Goal: Transaction & Acquisition: Purchase product/service

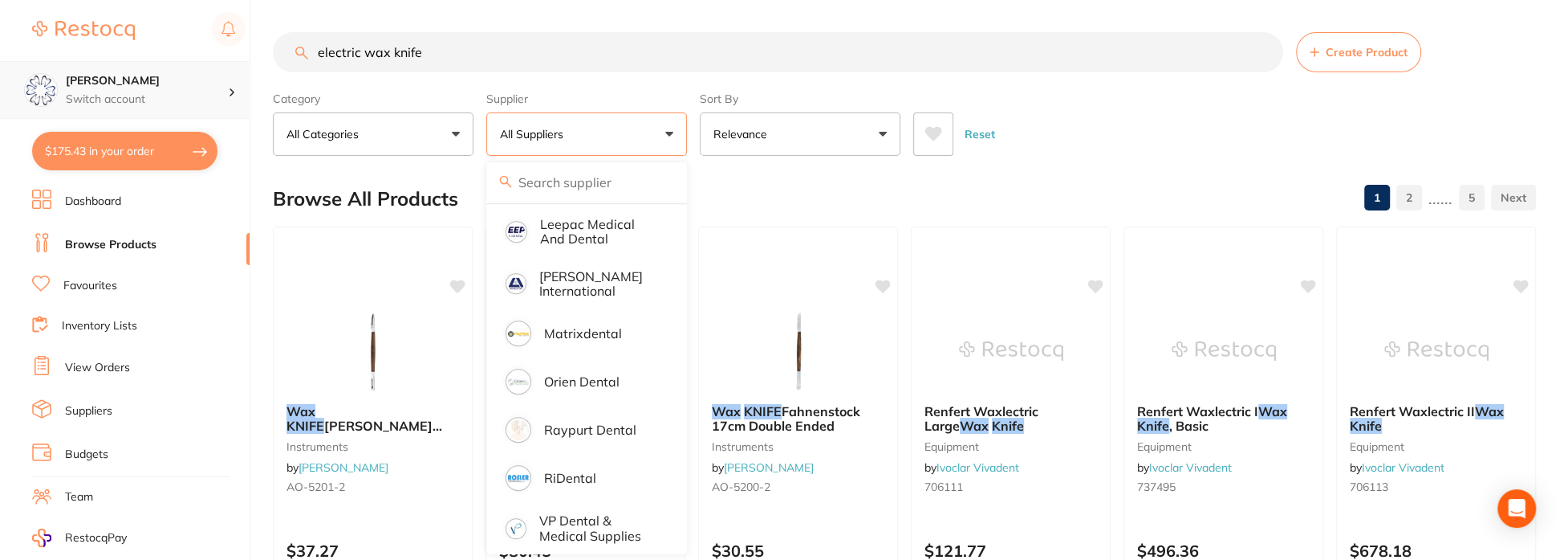
drag, startPoint x: 130, startPoint y: 86, endPoint x: 0, endPoint y: 61, distance: 132.4
click at [0, 67] on html "$175.43 Eumundi Dental Switch account Eumundi Dental $175.43 in your order Dash…" at bounding box center [784, 280] width 1568 height 560
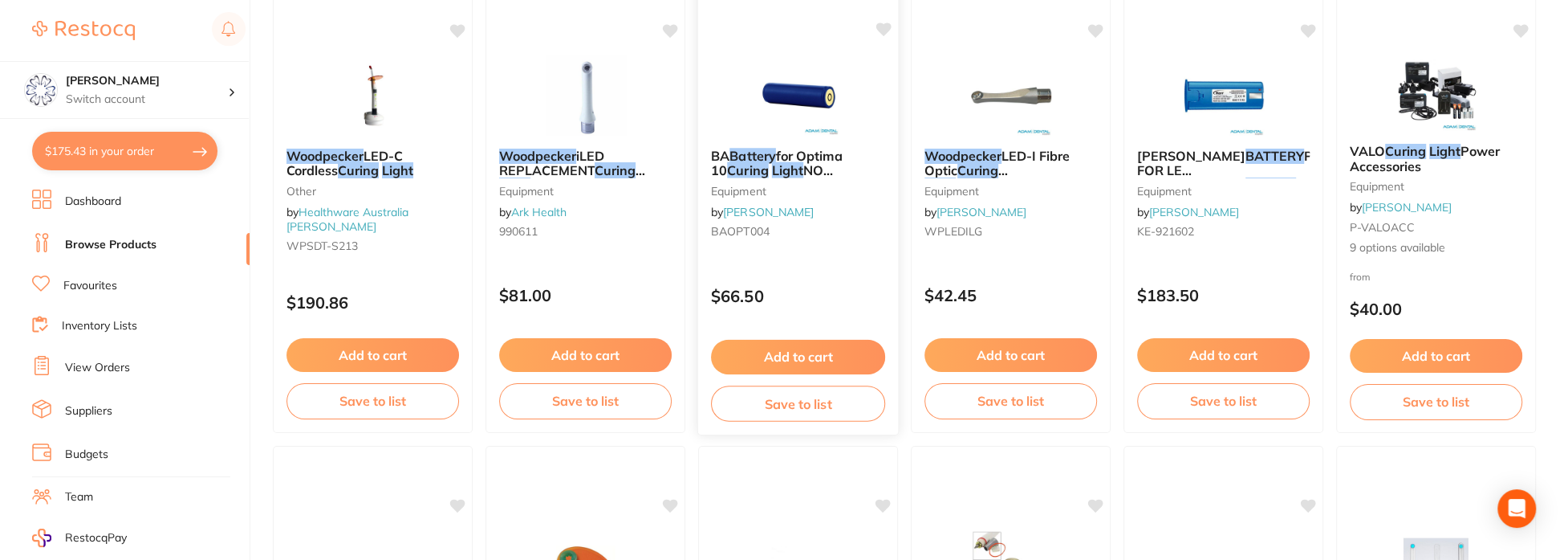
click at [809, 152] on span "for Optima 10" at bounding box center [776, 162] width 132 height 31
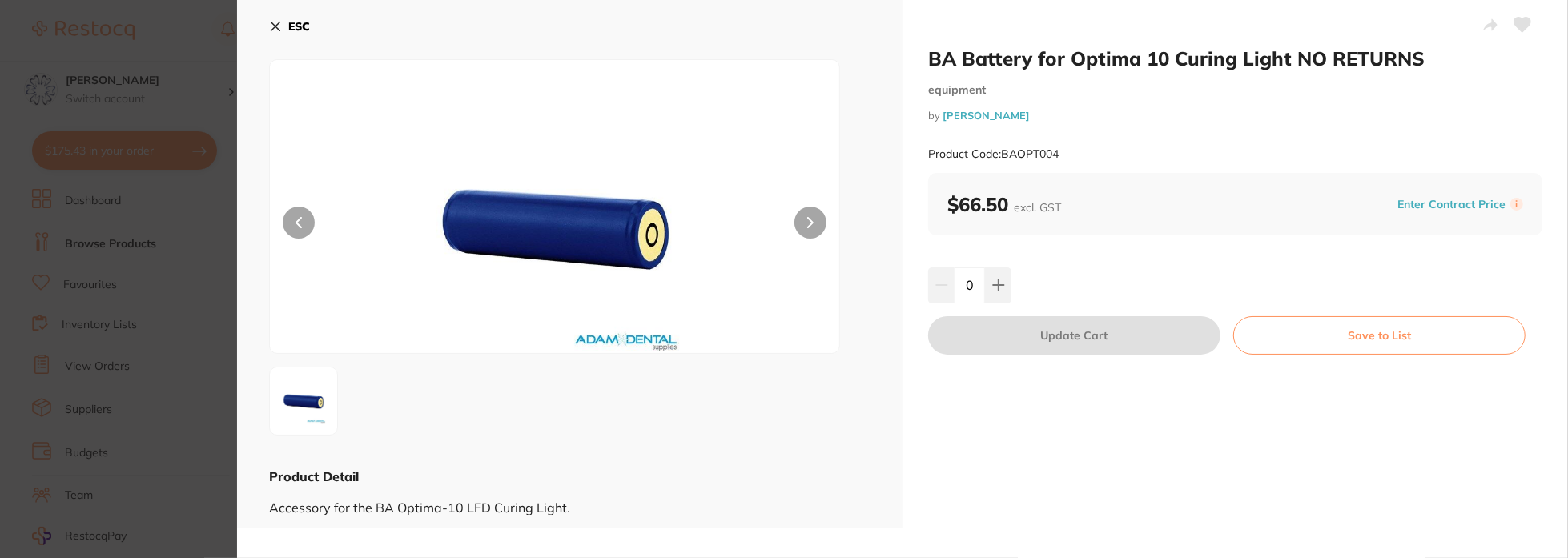
click at [276, 21] on icon at bounding box center [275, 26] width 13 height 13
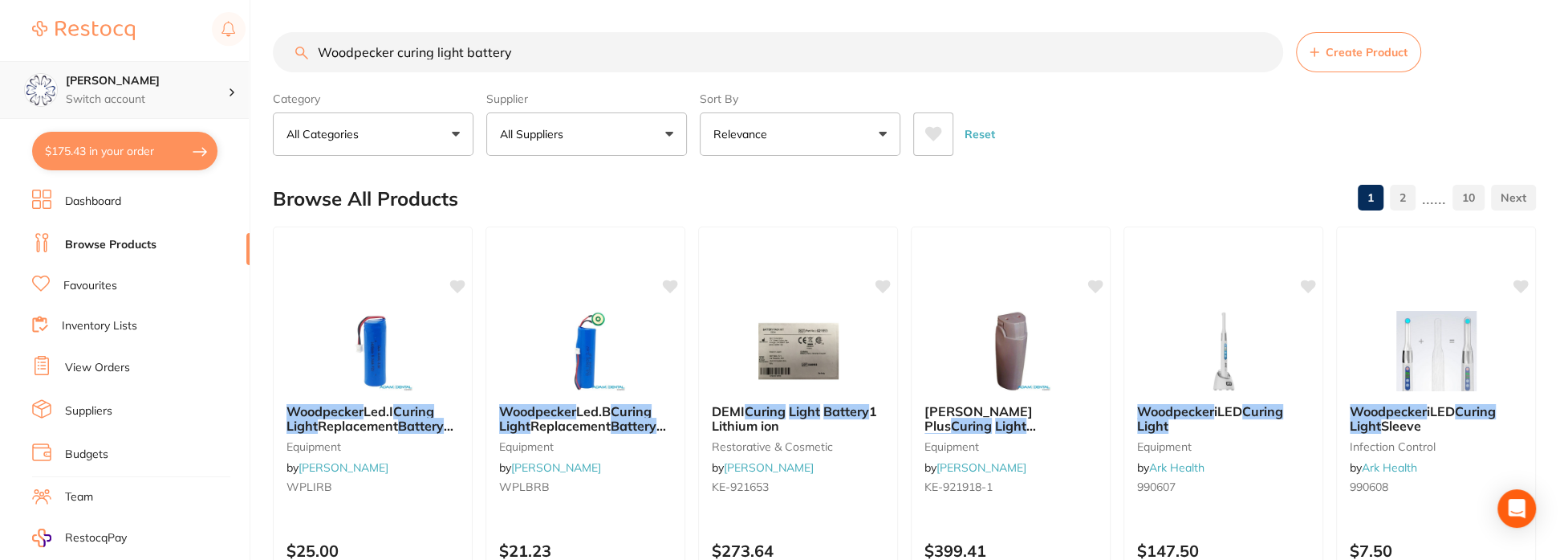
drag, startPoint x: 231, startPoint y: 100, endPoint x: 0, endPoint y: 105, distance: 231.1
click at [0, 106] on html "$175.43 Eumundi Dental Switch account Eumundi Dental $175.43 in your order Dash…" at bounding box center [784, 280] width 1568 height 560
type input "valo x"
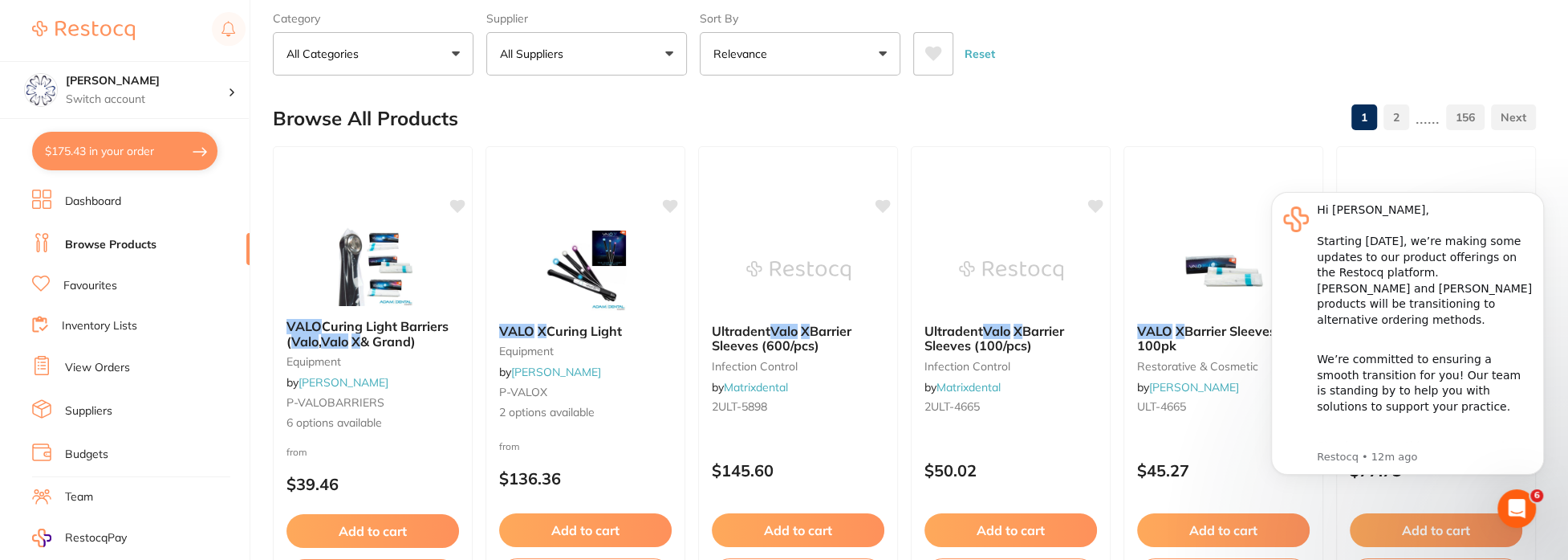
click at [582, 278] on img at bounding box center [585, 271] width 105 height 80
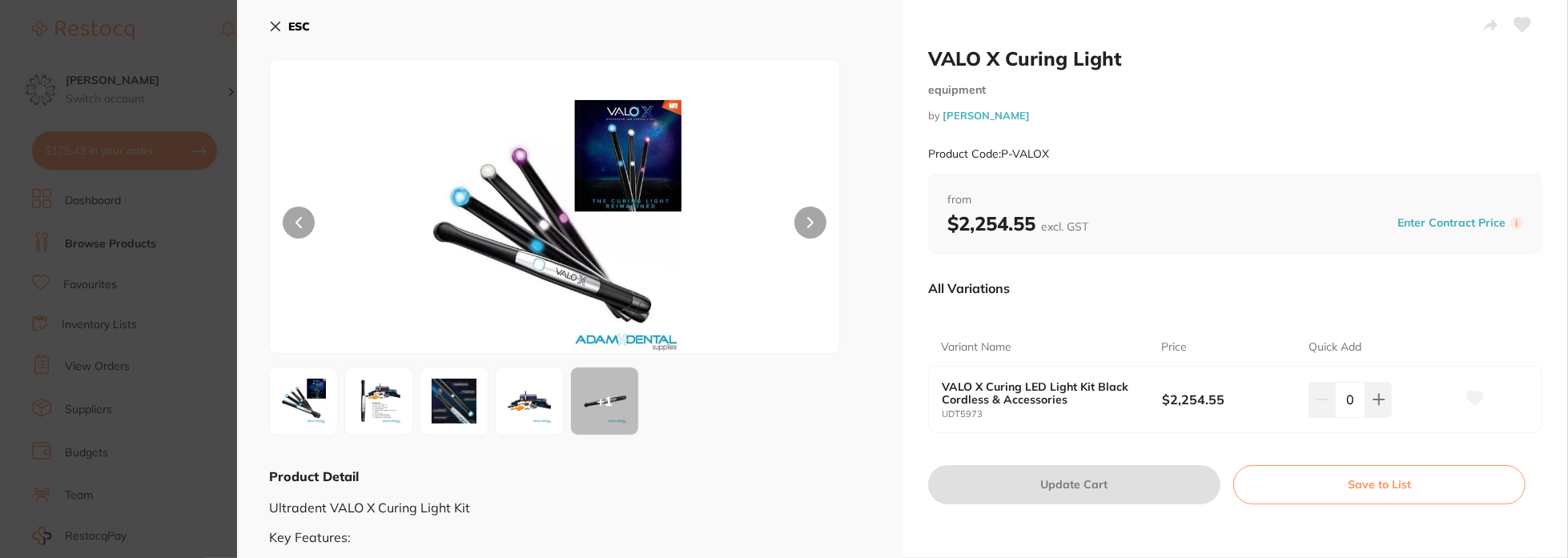
click at [274, 28] on icon at bounding box center [275, 26] width 13 height 13
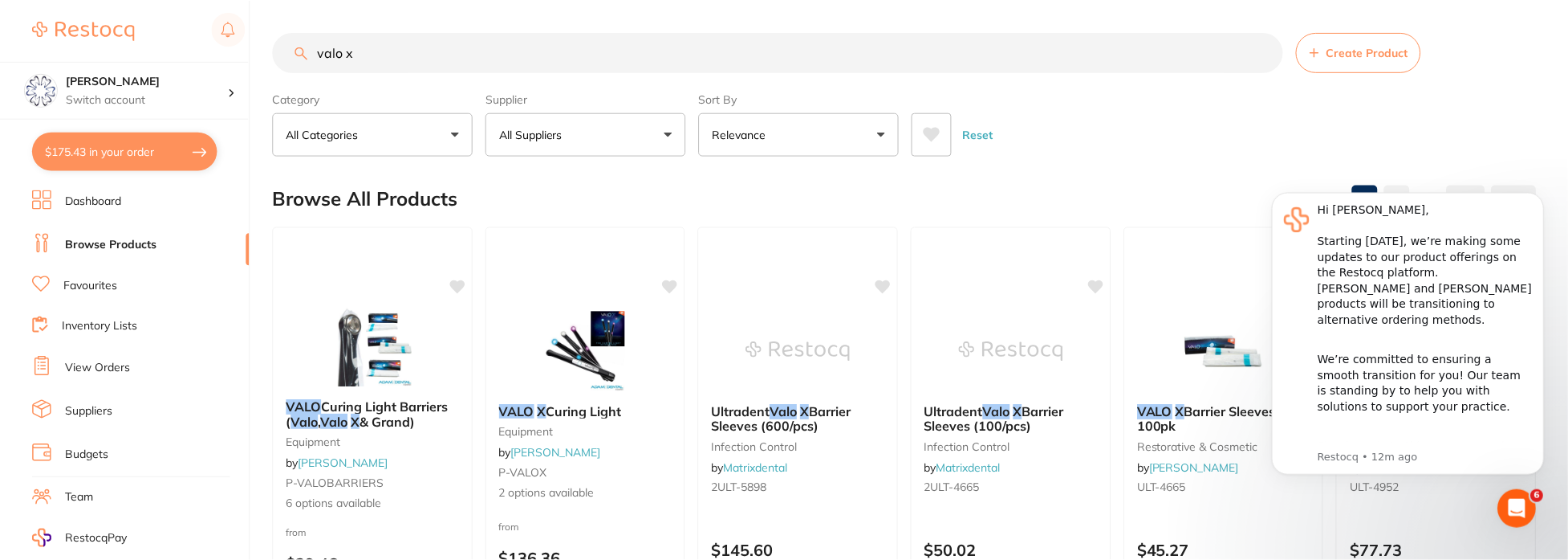
scroll to position [80, 0]
